Goal: Book appointment/travel/reservation

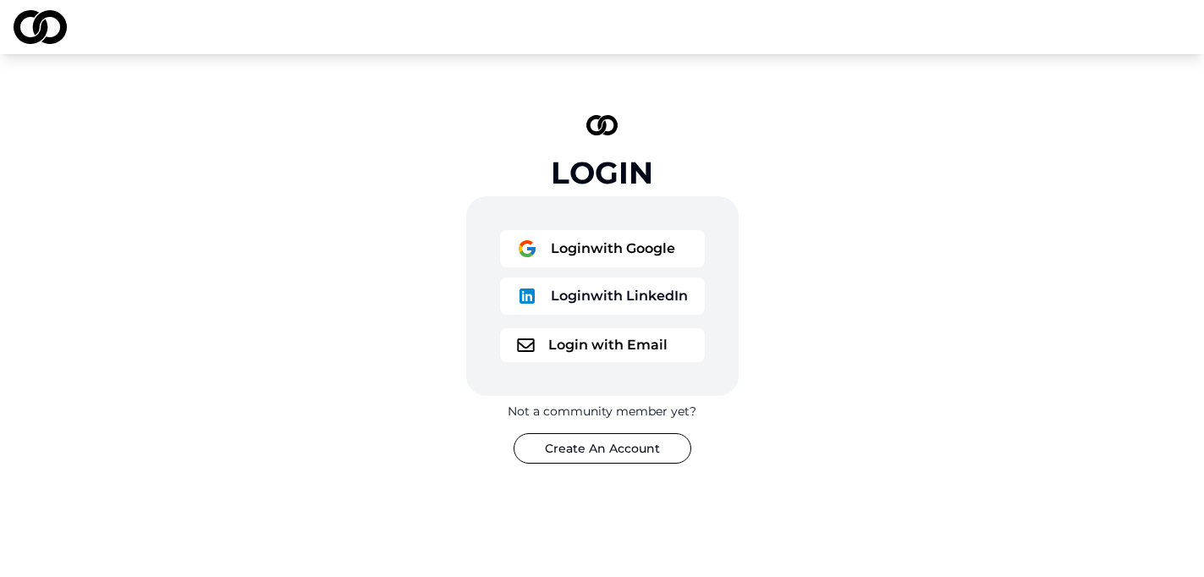
click at [615, 239] on button "Login with Google" at bounding box center [602, 248] width 205 height 37
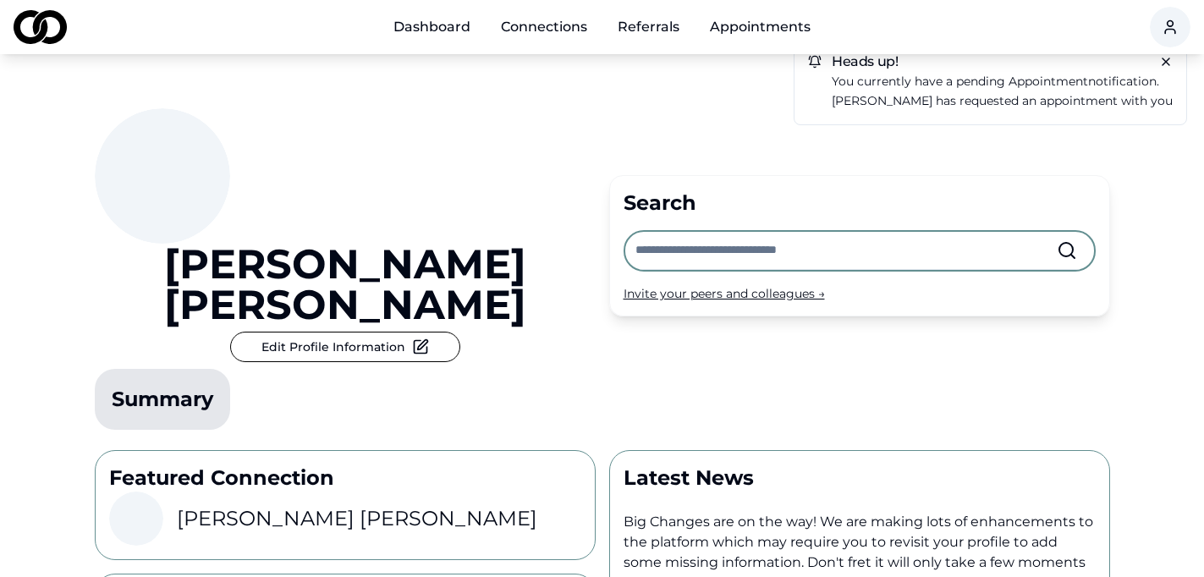
click at [389, 297] on div "Rebecca Isbell Edit Profile Information Summary" at bounding box center [345, 272] width 501 height 328
click at [956, 81] on p "You currently have a pending appointment notification." at bounding box center [1002, 81] width 341 height 19
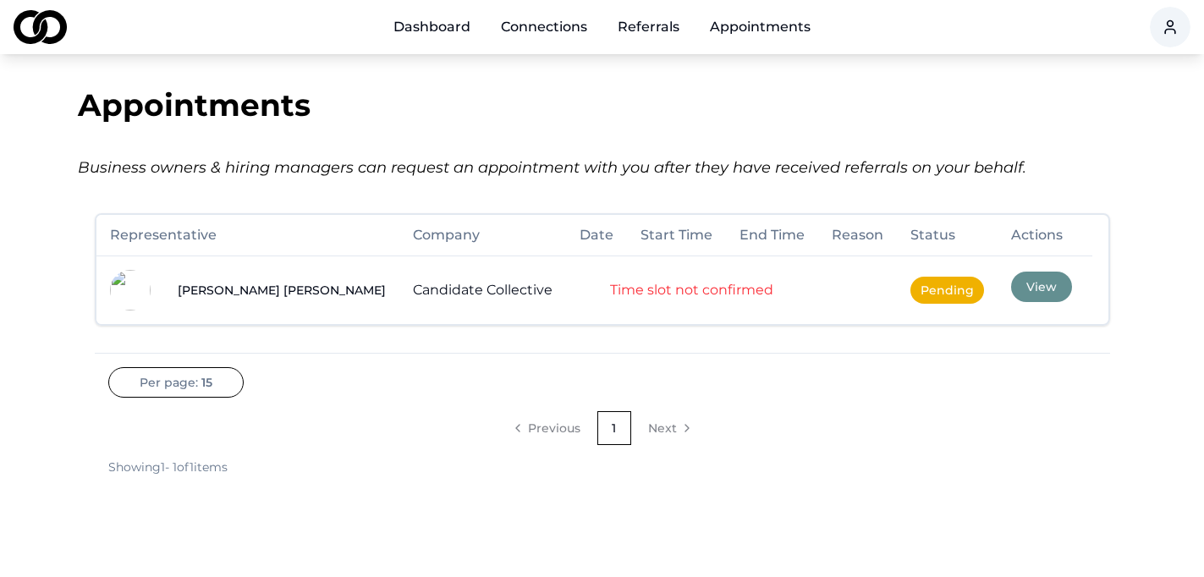
click at [1011, 289] on button "View" at bounding box center [1041, 287] width 61 height 30
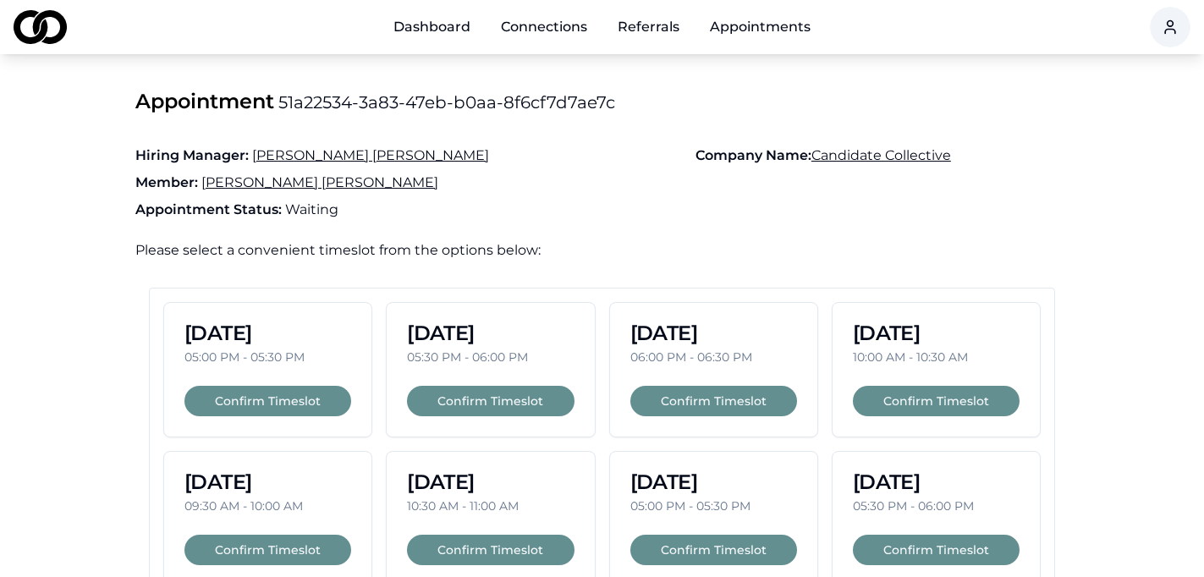
click at [1102, 480] on main "Appointment 51a22534-3a83-47eb-b0aa-8f6cf7d7ae7c Hiring Manager: Michael Sherma…" at bounding box center [602, 425] width 1204 height 675
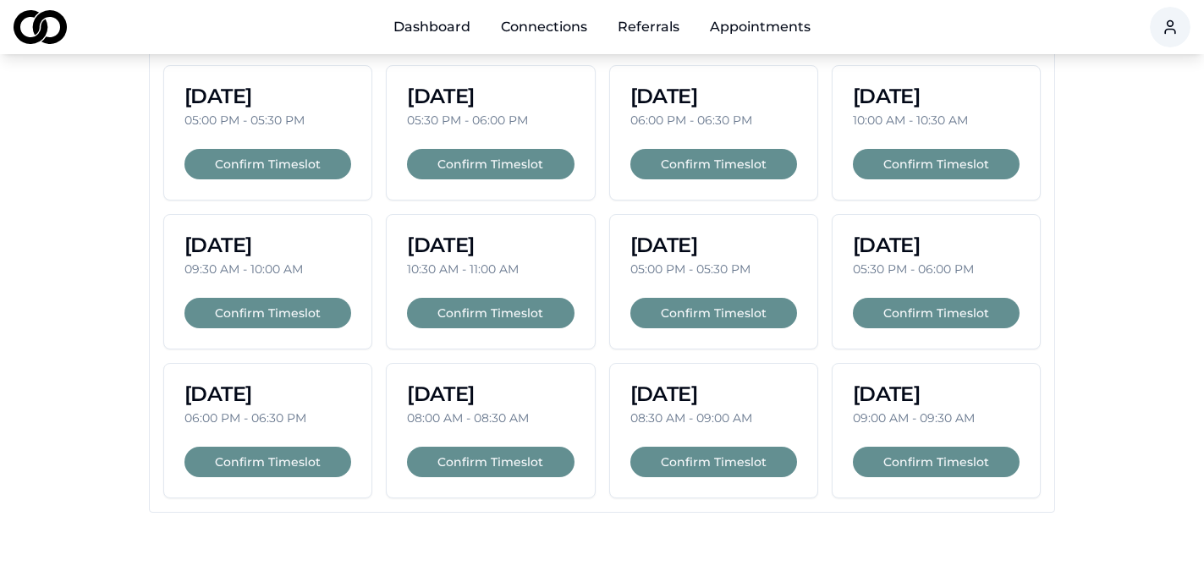
scroll to position [203, 0]
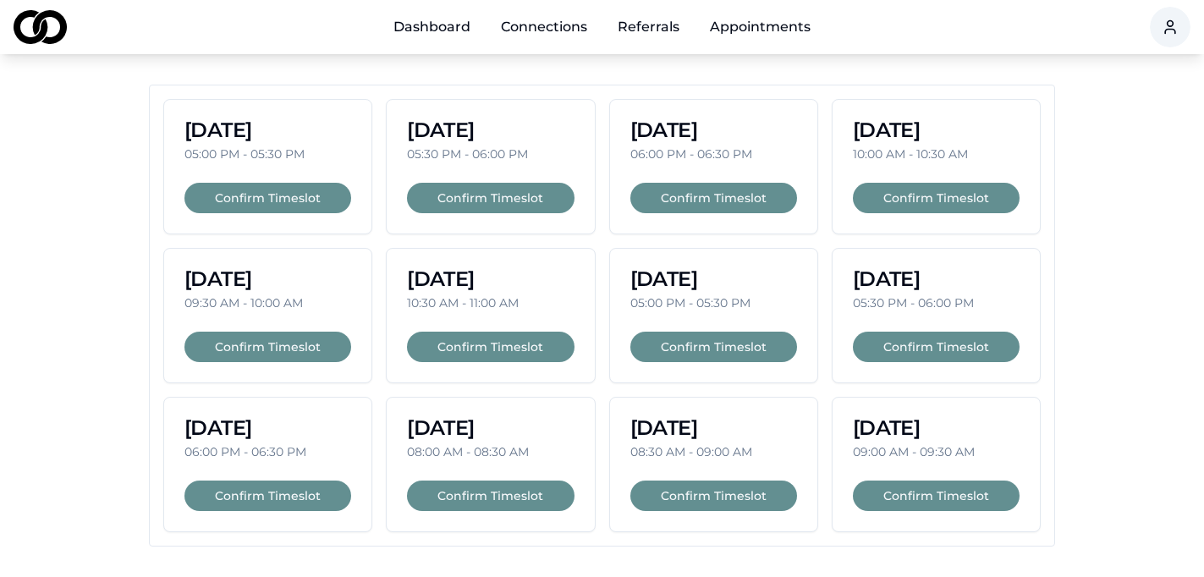
click at [710, 346] on button "Confirm Timeslot" at bounding box center [713, 347] width 167 height 30
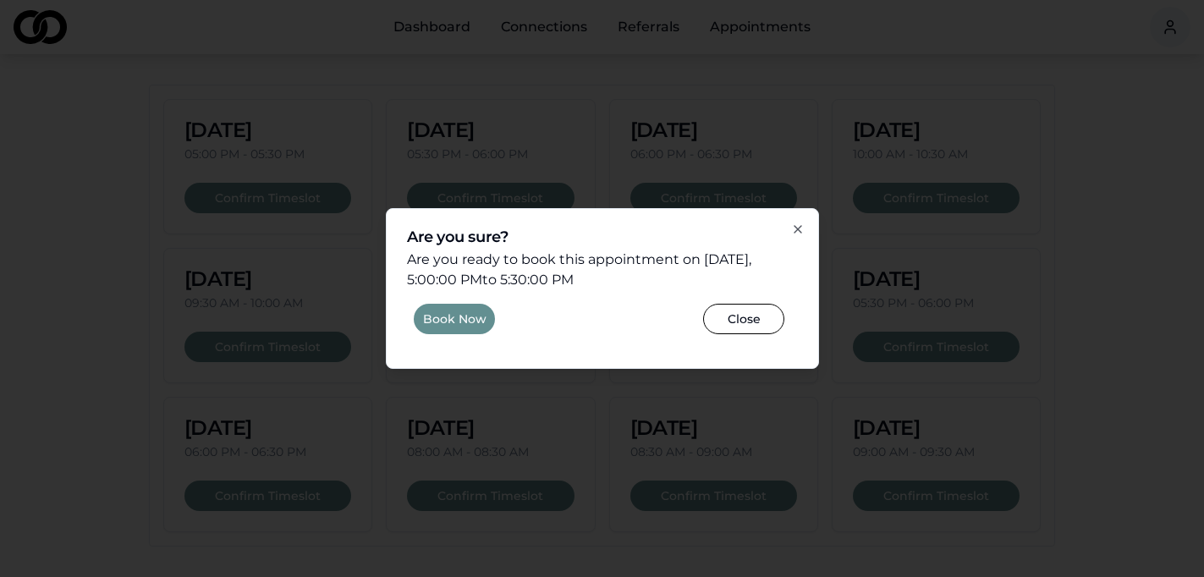
click at [468, 314] on button "Book Now" at bounding box center [454, 319] width 81 height 30
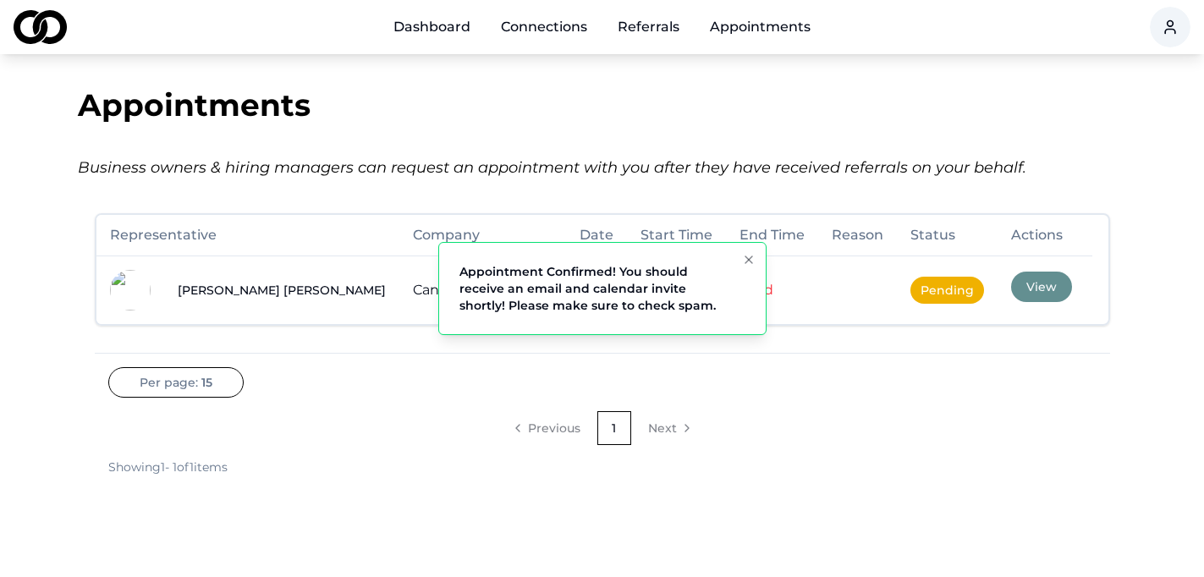
click at [746, 257] on icon "Notifications (F8)" at bounding box center [748, 259] width 7 height 7
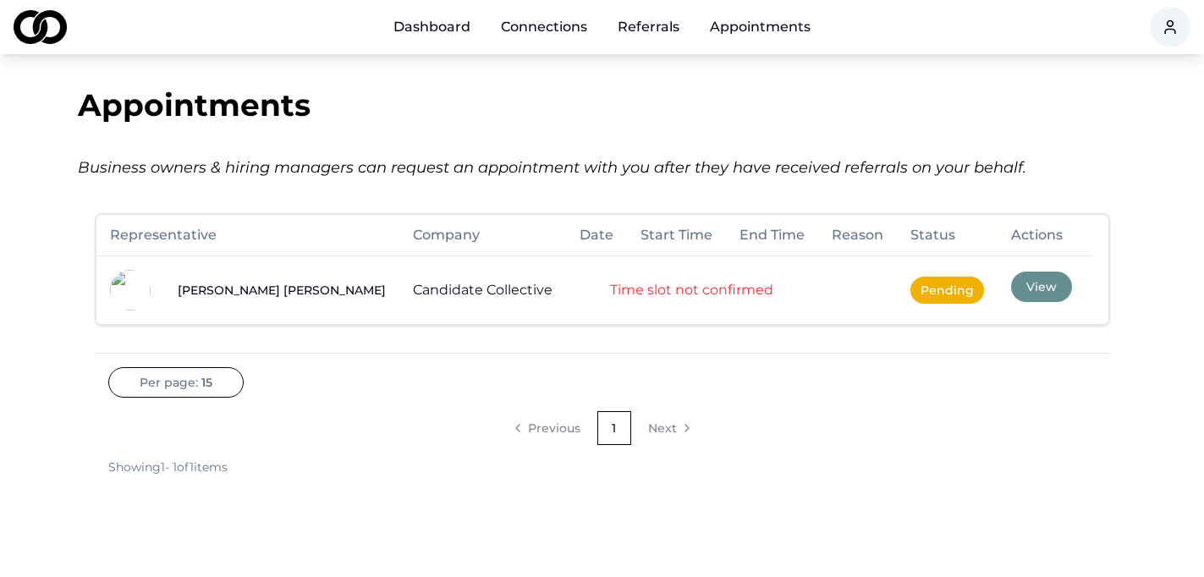
click at [1011, 293] on button "View" at bounding box center [1041, 287] width 61 height 30
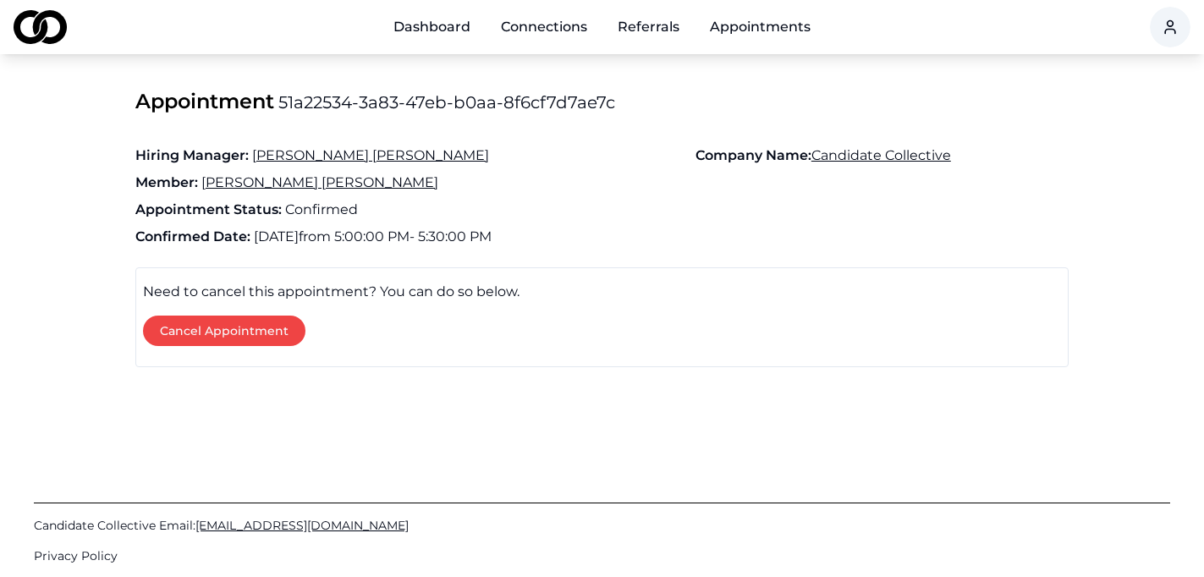
click at [319, 159] on span "Michael Sherman" at bounding box center [370, 155] width 237 height 16
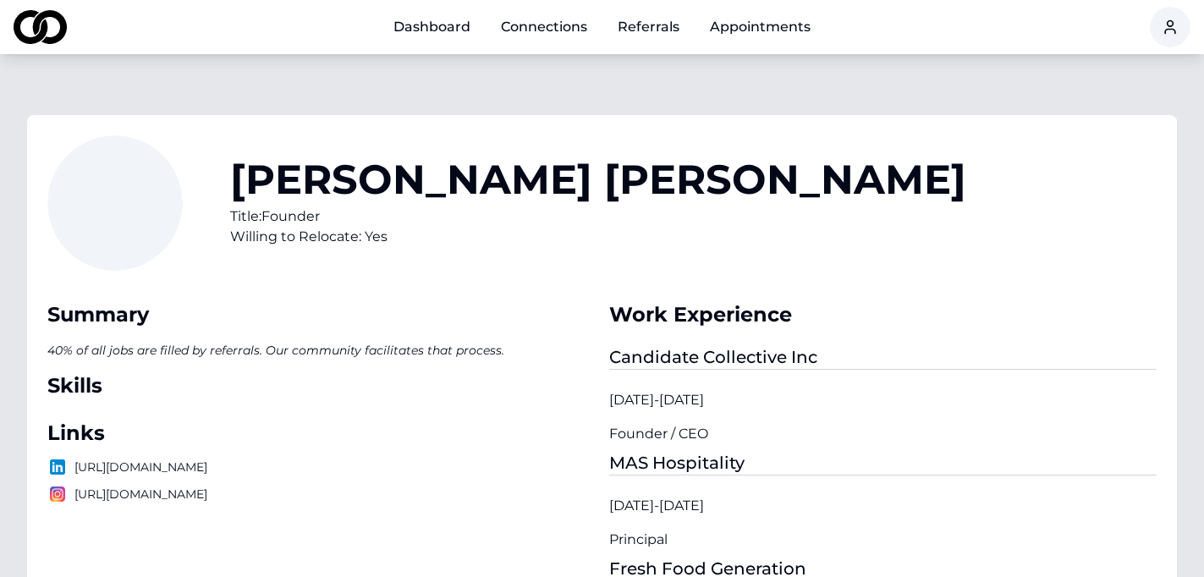
click at [824, 190] on div "[PERSON_NAME] Title: Founder Willing to Relocate: Yes" at bounding box center [601, 213] width 1109 height 156
drag, startPoint x: 244, startPoint y: 211, endPoint x: 310, endPoint y: 259, distance: 82.4
click at [310, 259] on div "Michael Sherman Title: Founder Willing to Relocate: Yes" at bounding box center [601, 213] width 1109 height 156
click at [60, 504] on img at bounding box center [57, 494] width 20 height 20
click at [362, 504] on p "https://www.instagram.com/candidatecollective/" at bounding box center [321, 494] width 548 height 20
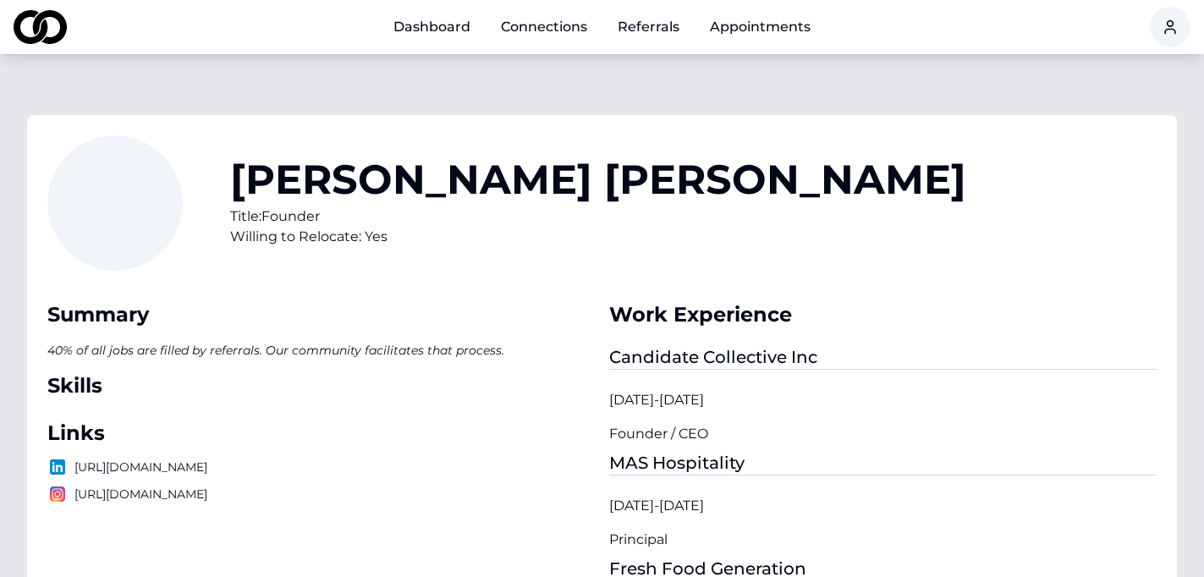
click at [361, 504] on p "https://www.instagram.com/candidatecollective/" at bounding box center [321, 494] width 548 height 20
